Goal: Check status

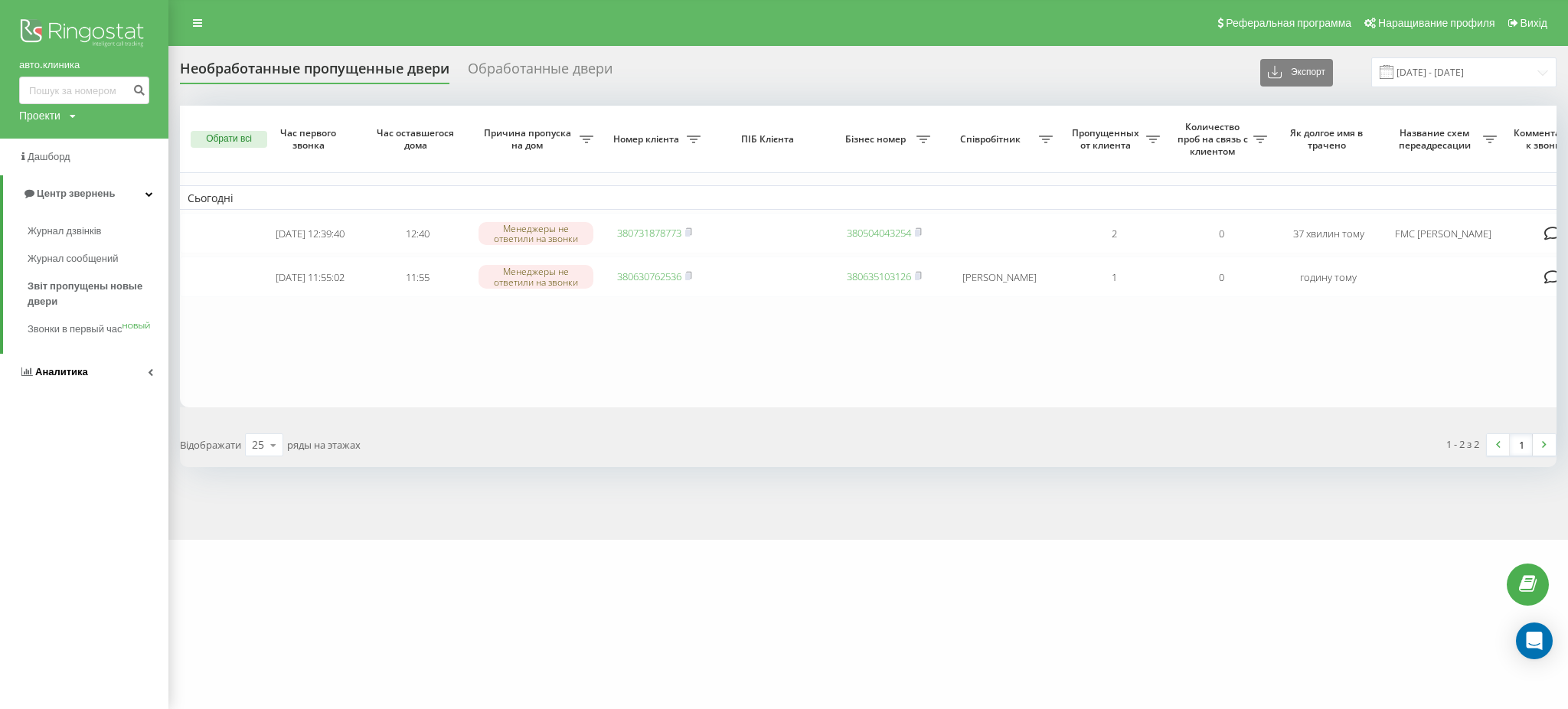
click at [102, 375] on link "Аналитика" at bounding box center [84, 373] width 169 height 37
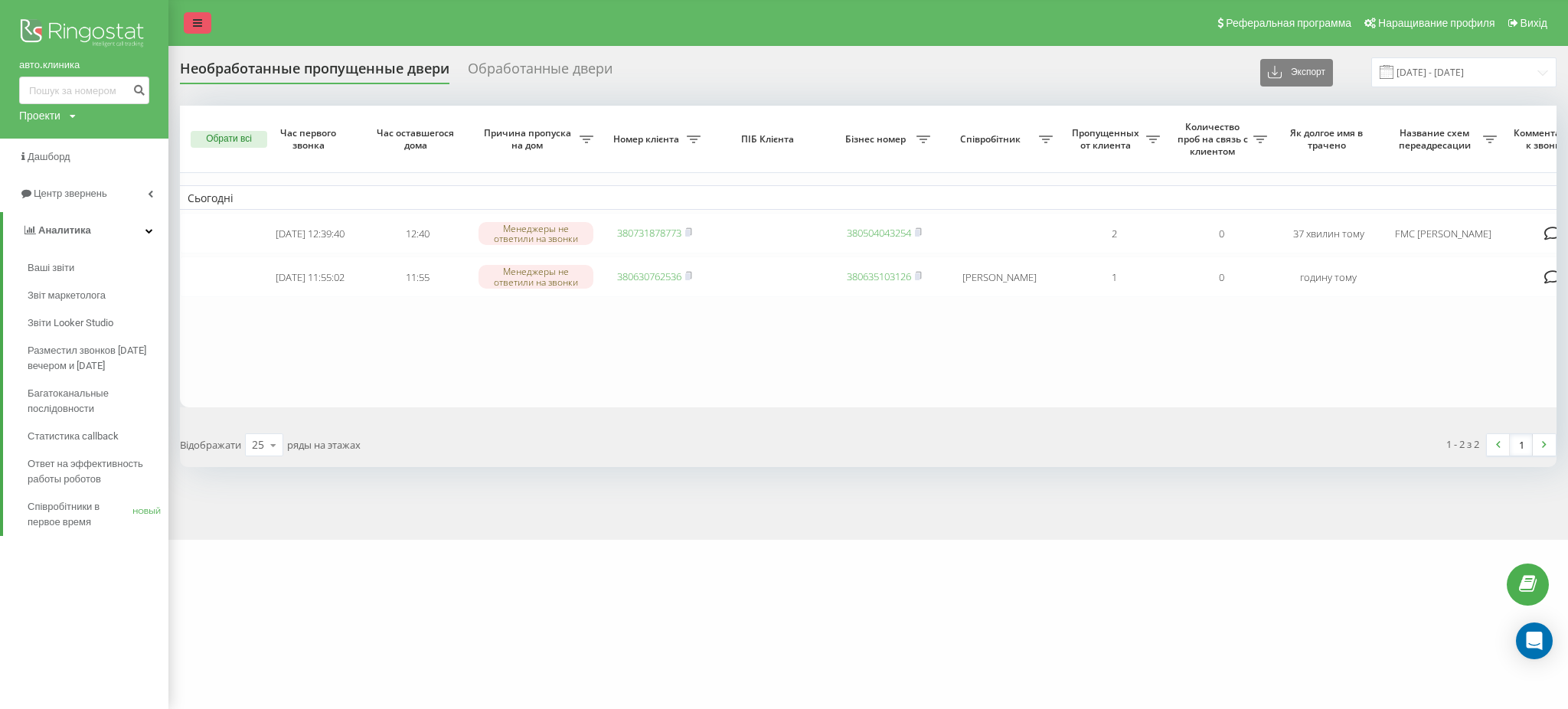
click at [201, 30] on link at bounding box center [197, 23] width 27 height 21
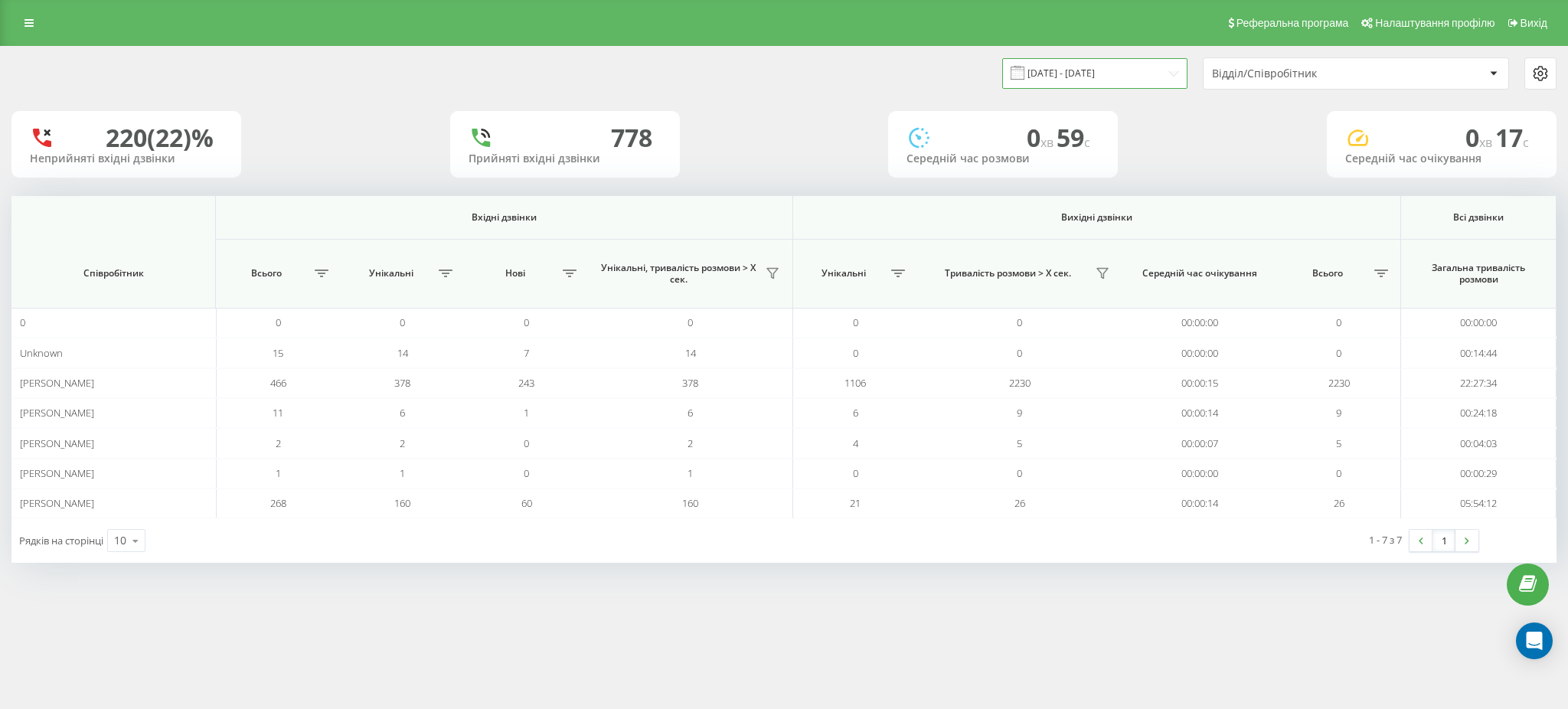
click at [1112, 75] on input "21.07.2025 - 21.08.2025" at bounding box center [1095, 73] width 185 height 30
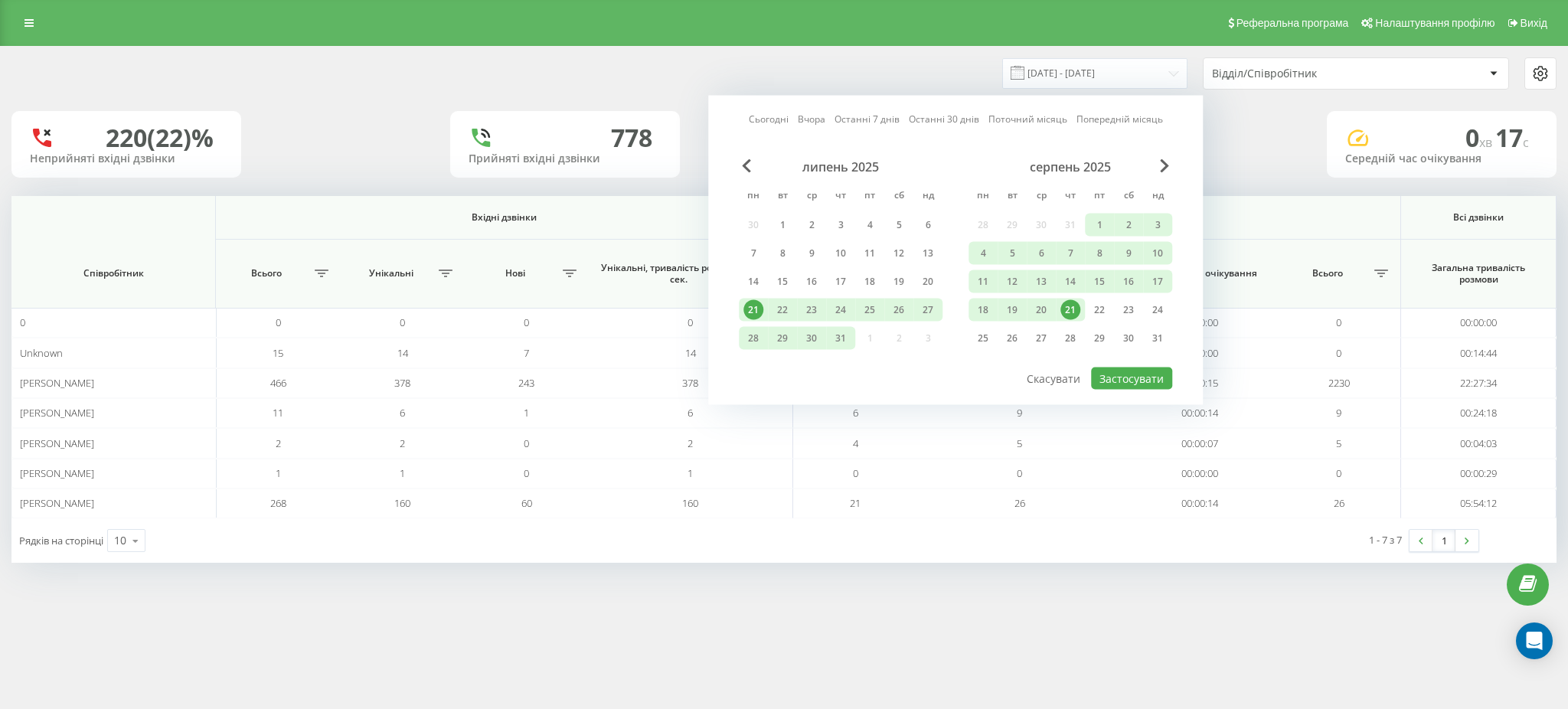
click at [1067, 305] on div "21" at bounding box center [1070, 310] width 20 height 20
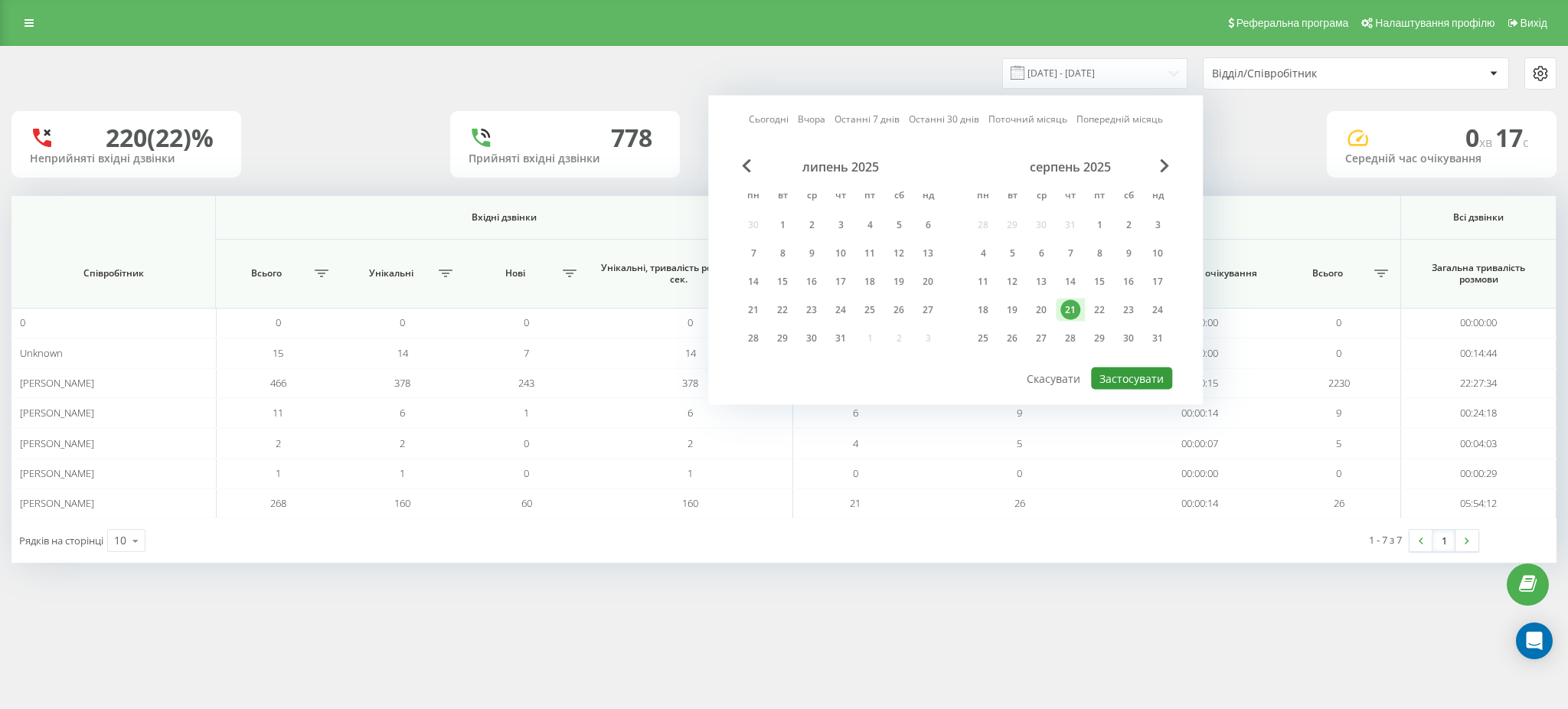
click at [1144, 377] on button "Застосувати" at bounding box center [1132, 378] width 81 height 22
type input "[DATE] - [DATE]"
